Goal: Transaction & Acquisition: Purchase product/service

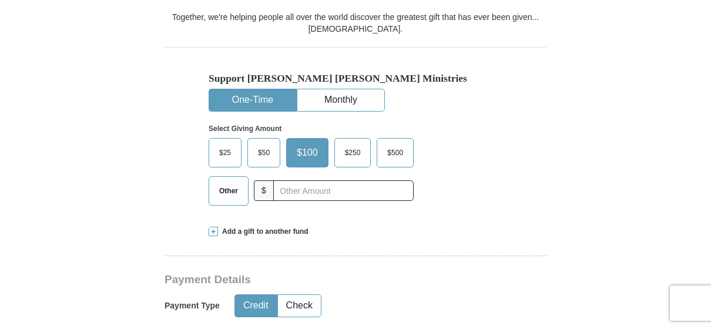
scroll to position [411, 0]
click at [227, 143] on span "$25" at bounding box center [224, 152] width 23 height 18
click at [0, 0] on input "$25" at bounding box center [0, 0] width 0 height 0
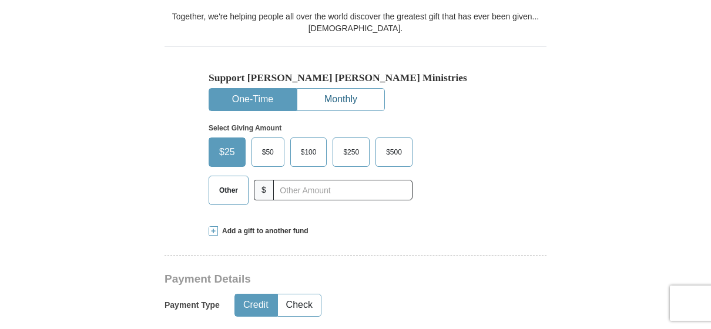
click at [318, 89] on button "Monthly" at bounding box center [340, 100] width 87 height 22
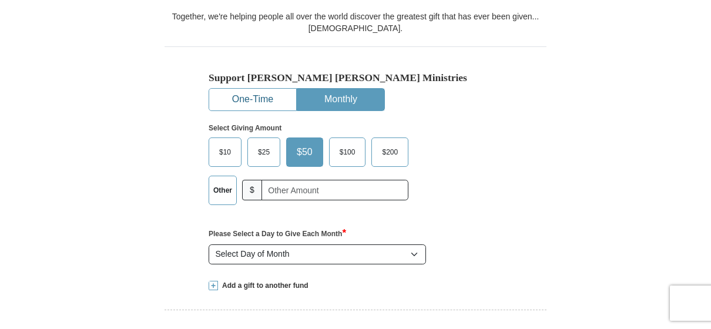
click at [270, 89] on button "One-Time" at bounding box center [252, 100] width 87 height 22
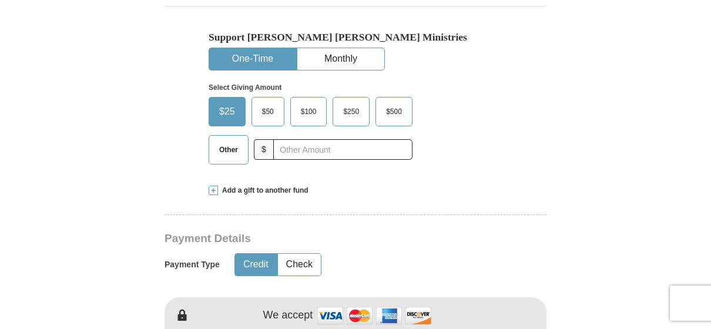
scroll to position [452, 0]
click at [320, 48] on button "Monthly" at bounding box center [340, 59] width 87 height 22
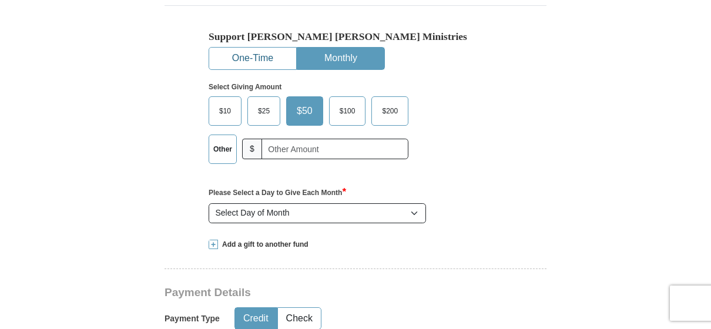
click at [258, 48] on button "One-Time" at bounding box center [252, 59] width 87 height 22
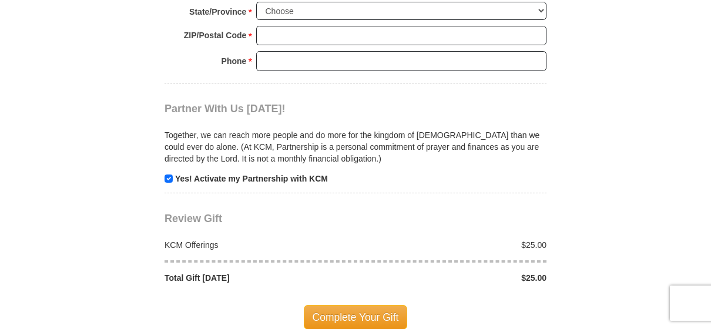
scroll to position [1170, 0]
click at [164, 172] on p "Yes! Activate my Partnership with KCM" at bounding box center [355, 178] width 382 height 12
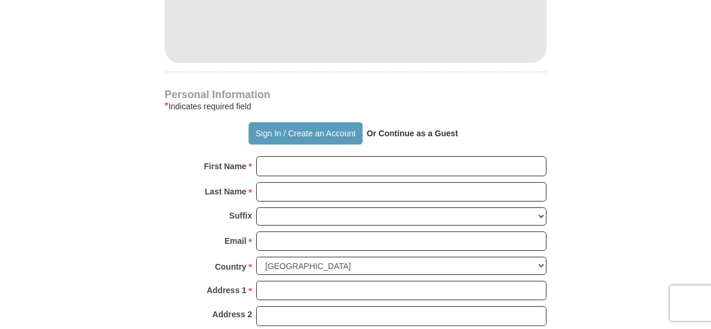
scroll to position [813, 0]
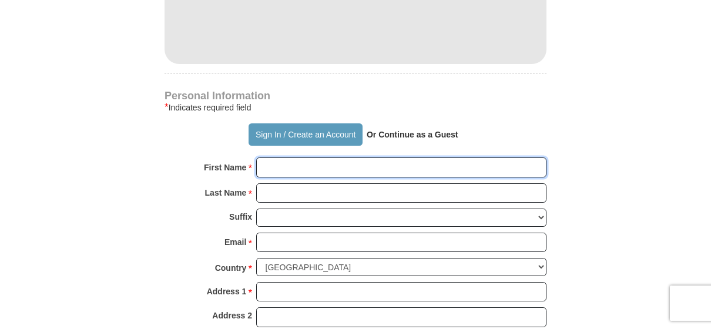
click at [274, 157] on input "First Name *" at bounding box center [401, 167] width 290 height 20
type input "Queen"
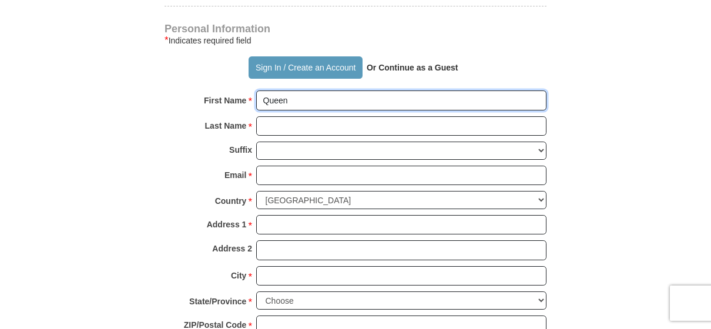
scroll to position [879, 0]
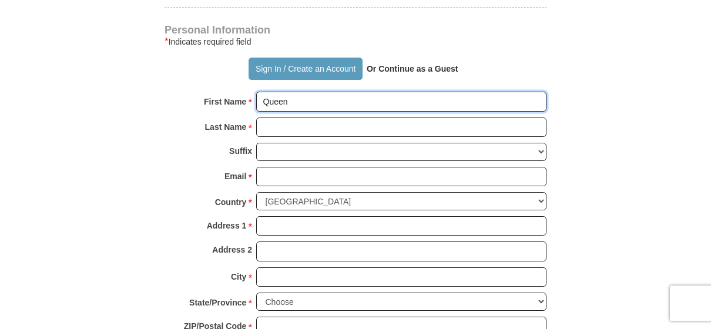
click at [297, 92] on input "Queen" at bounding box center [401, 102] width 290 height 20
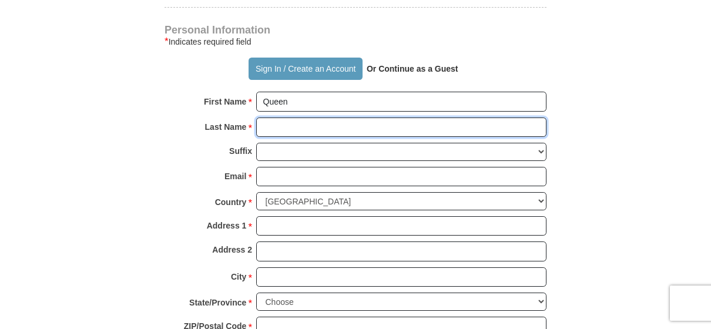
click at [288, 117] on input "Last Name *" at bounding box center [401, 127] width 290 height 20
type input "Iwunwa"
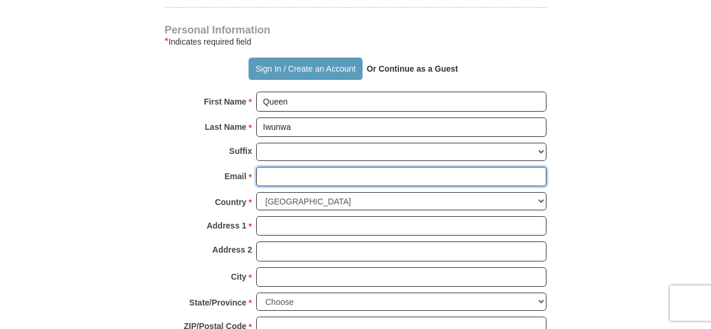
click at [271, 167] on input "Email *" at bounding box center [401, 177] width 290 height 20
type input "[EMAIL_ADDRESS][DOMAIN_NAME]"
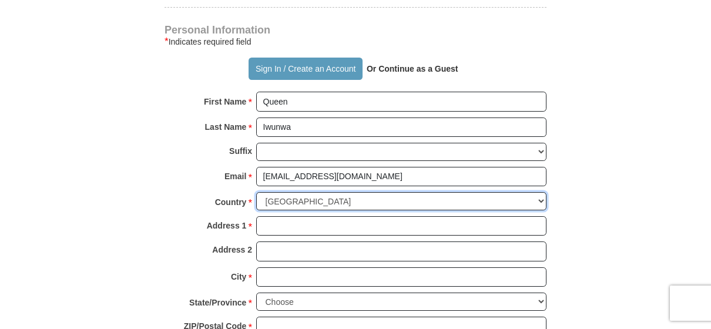
select select "NG"
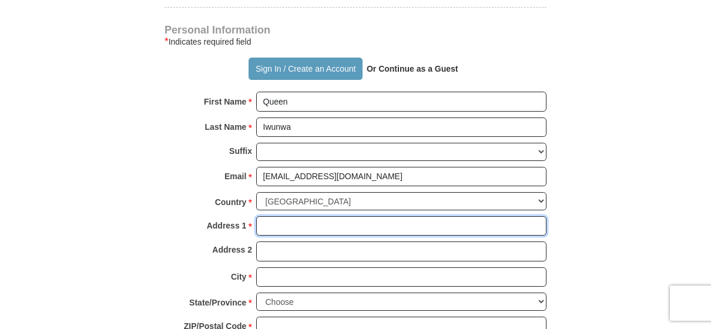
type input "[STREET_ADDRESS][PERSON_NAME]"
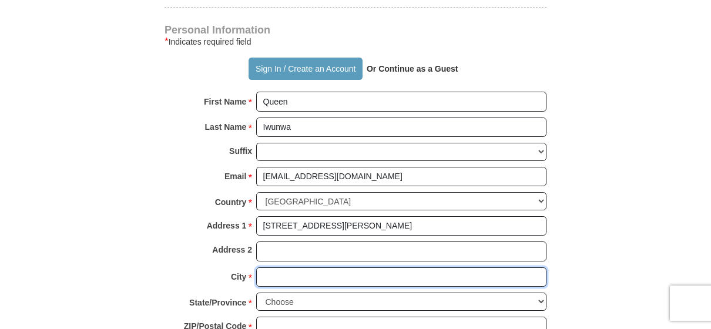
type input "Abuja"
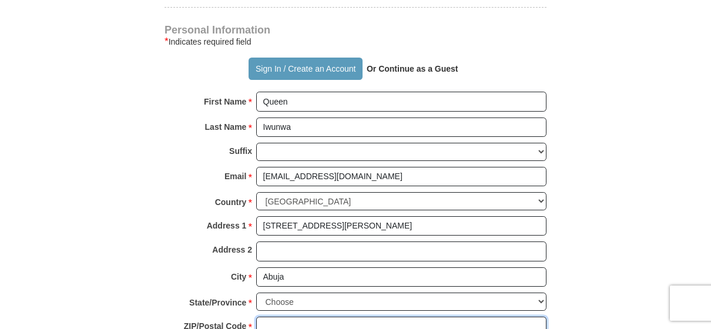
type input "900091"
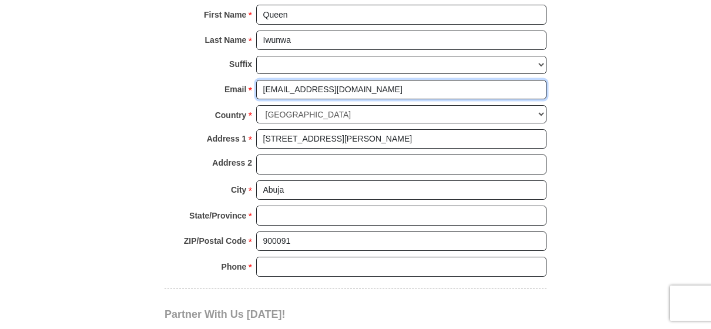
scroll to position [965, 0]
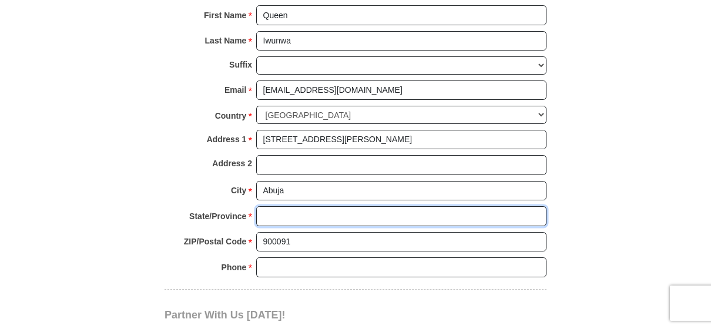
click at [285, 206] on input "State/Province *" at bounding box center [401, 216] width 290 height 20
type input "fct"
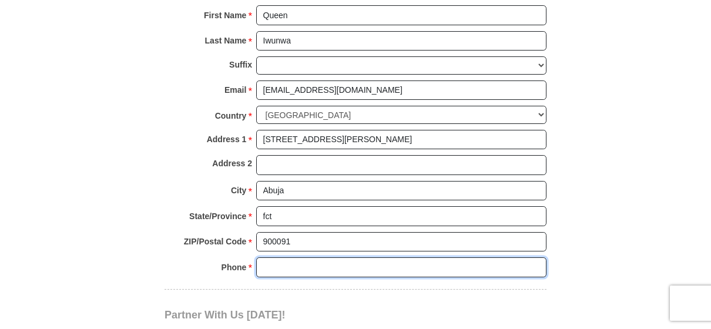
type input "09087972825"
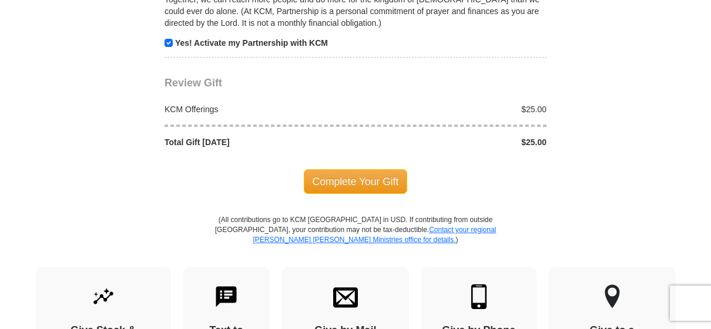
scroll to position [1308, 0]
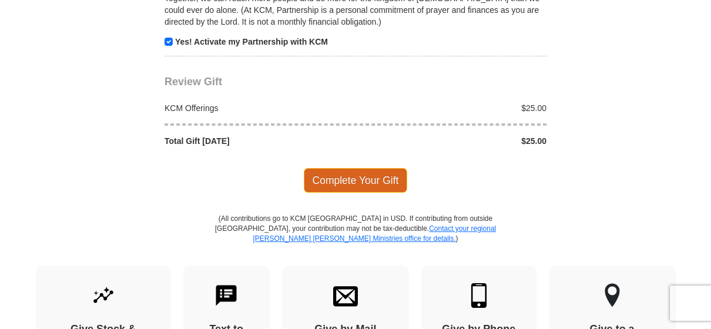
click at [345, 168] on span "Complete Your Gift" at bounding box center [356, 180] width 104 height 25
